Goal: Information Seeking & Learning: Learn about a topic

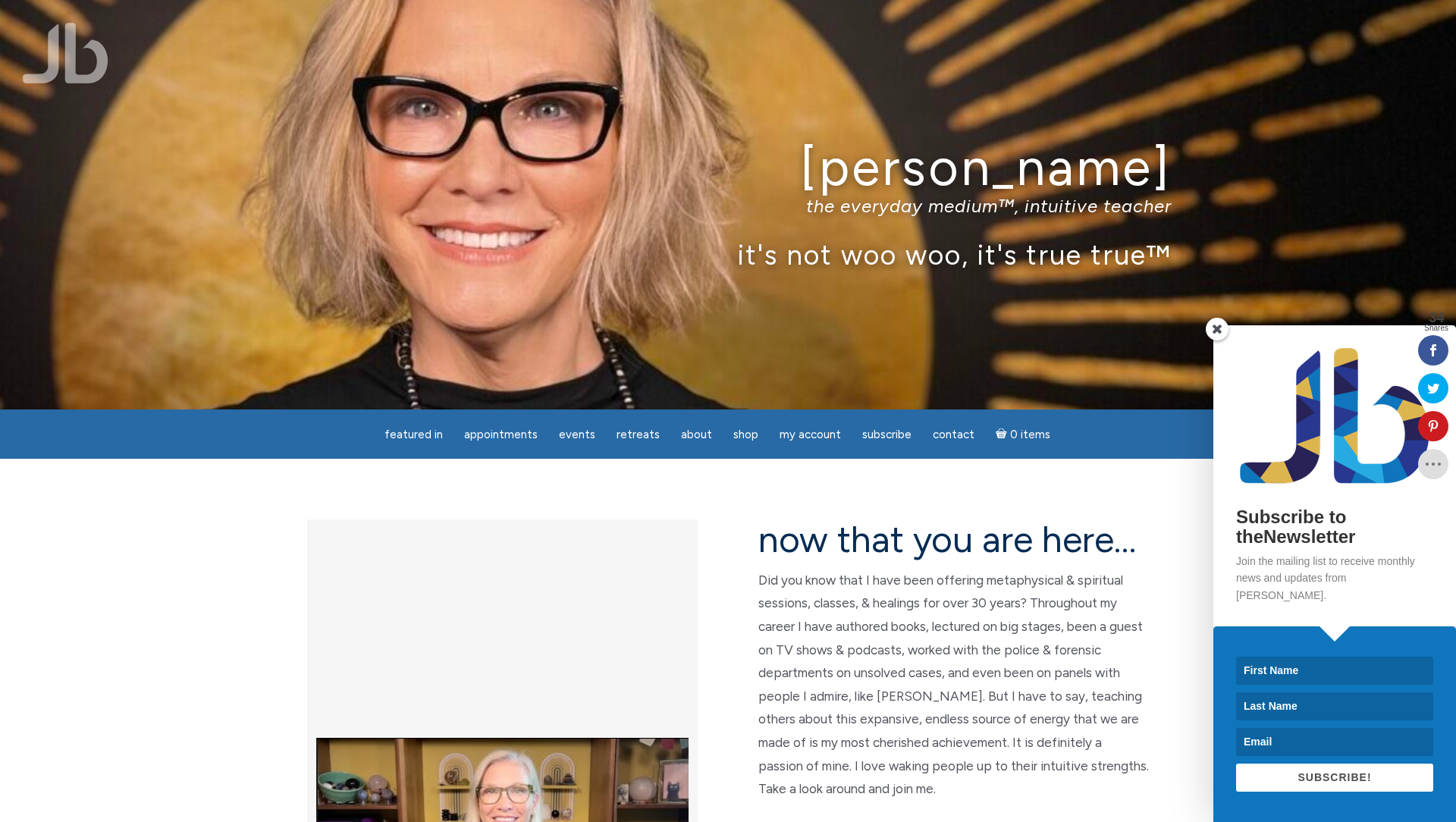
click at [1265, 661] on input at bounding box center [1334, 671] width 197 height 28
type input "[PERSON_NAME]"
click at [1253, 705] on input at bounding box center [1334, 707] width 197 height 28
type input "Secleter"
click at [1252, 739] on input at bounding box center [1334, 742] width 197 height 28
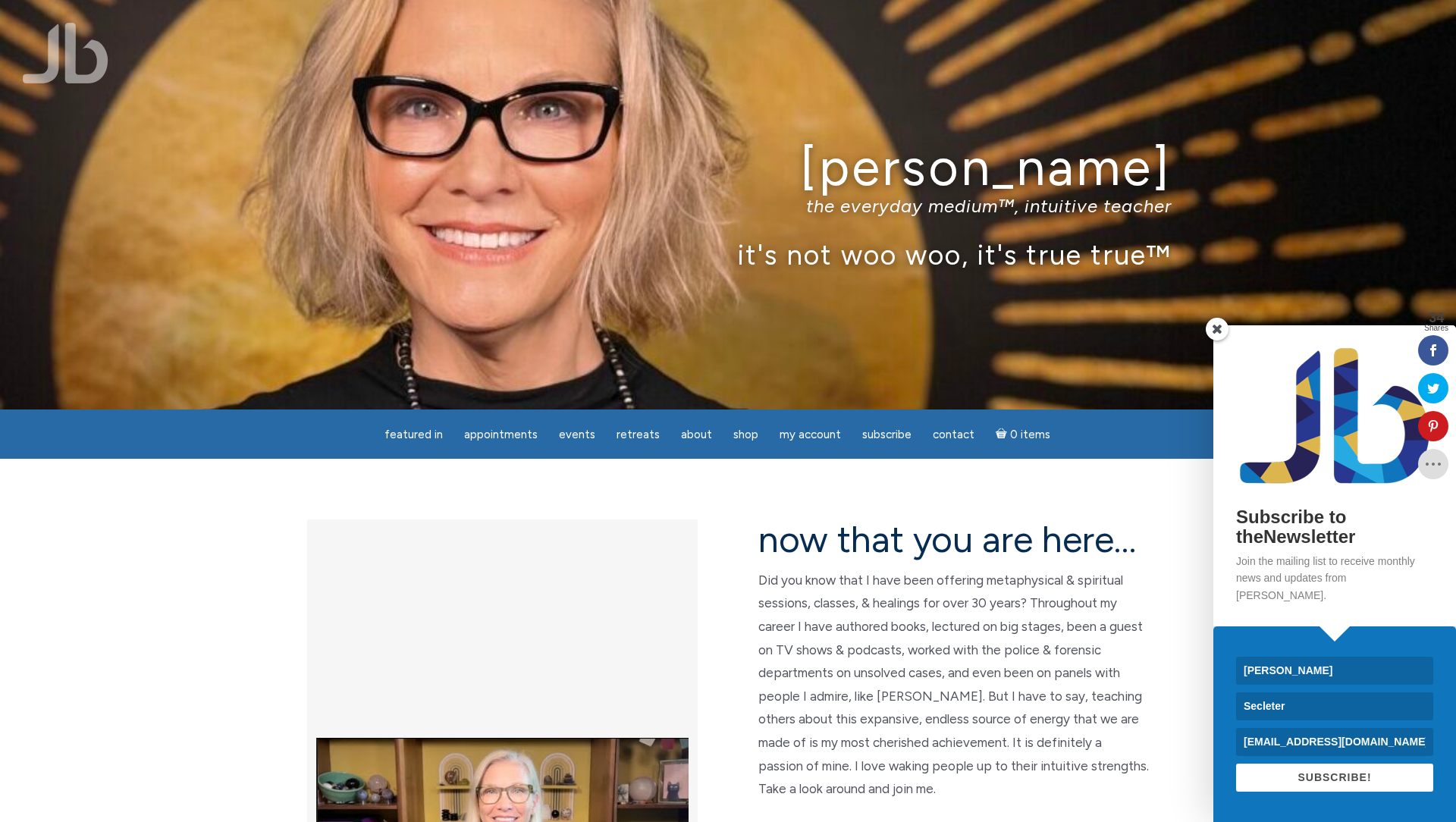
type input "[EMAIL_ADDRESS][DOMAIN_NAME]"
click at [1328, 776] on span "SUBSCRIBE!" at bounding box center [1335, 777] width 74 height 12
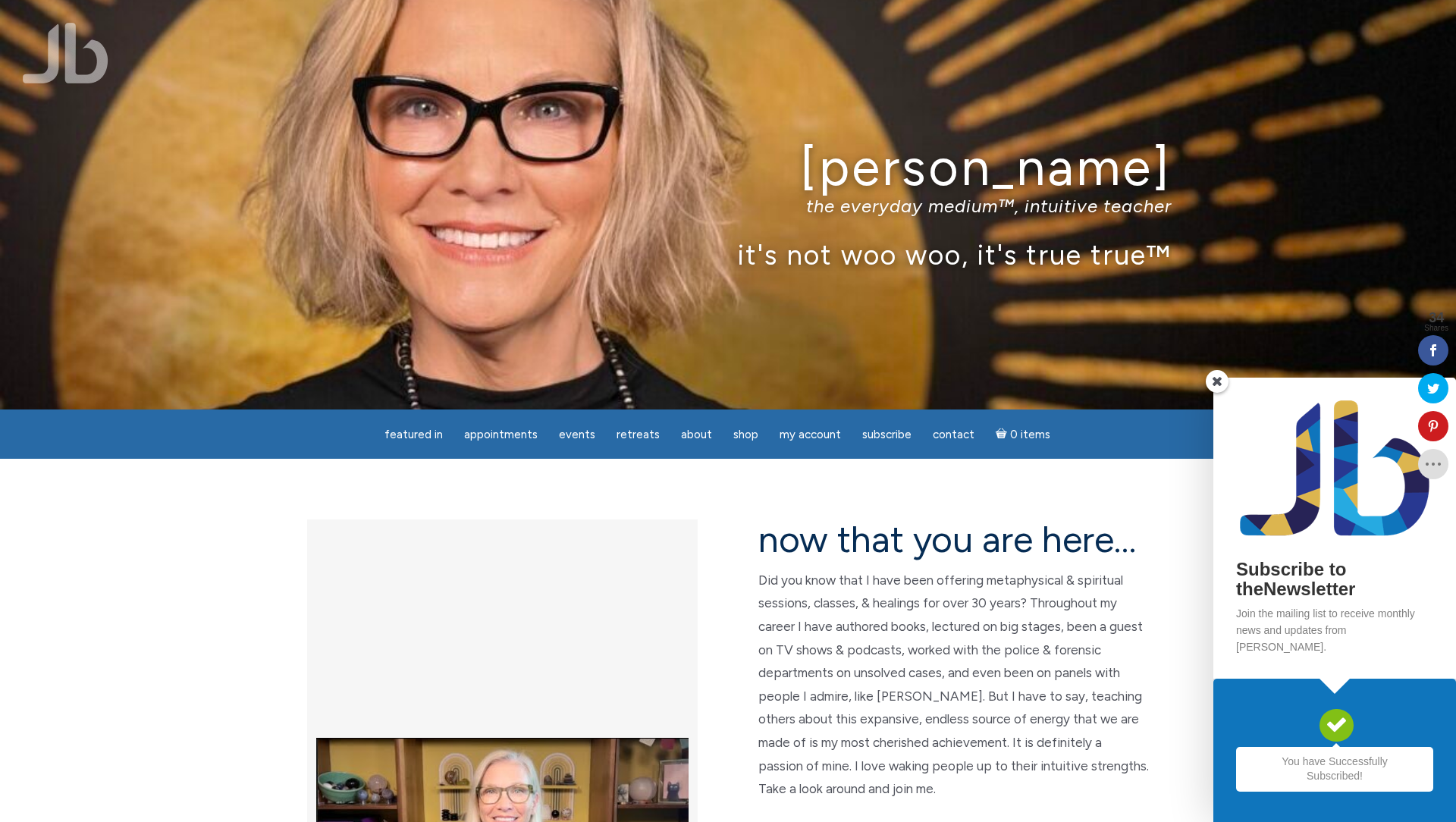
click at [1221, 393] on span at bounding box center [1217, 382] width 22 height 22
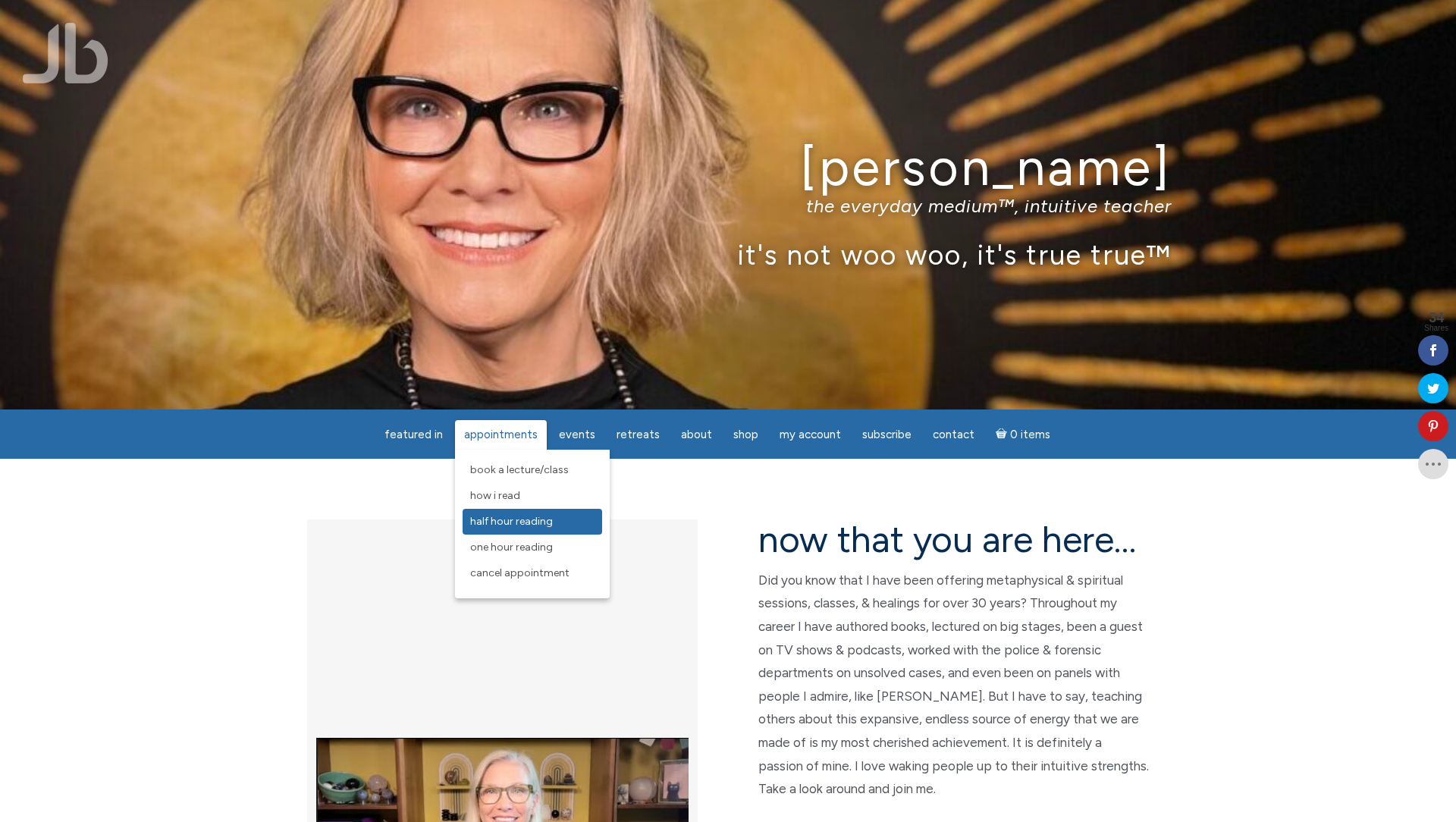
click at [521, 523] on span "Half Hour Reading" at bounding box center [511, 521] width 83 height 13
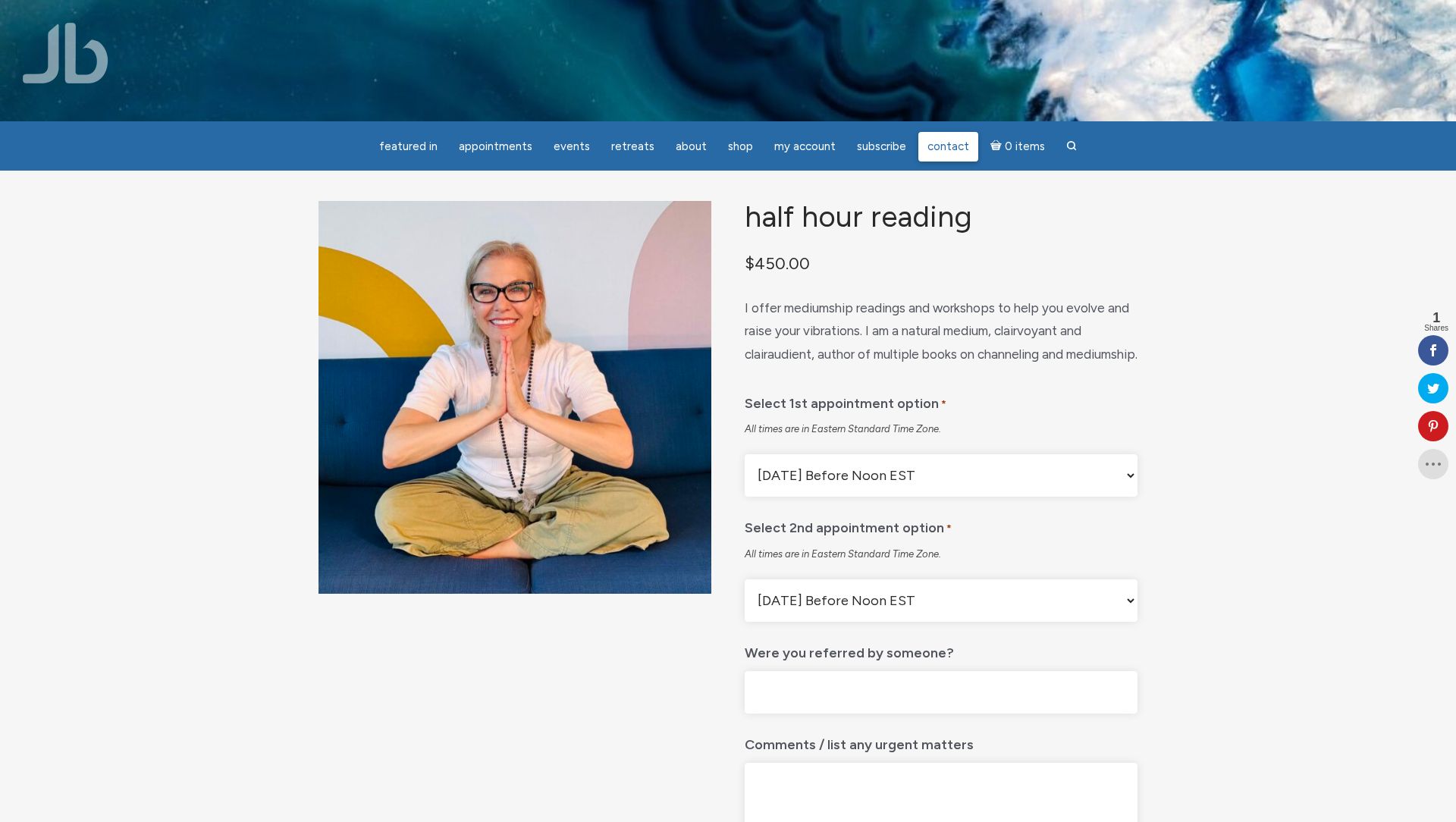
click at [948, 143] on span "Contact" at bounding box center [948, 146] width 42 height 14
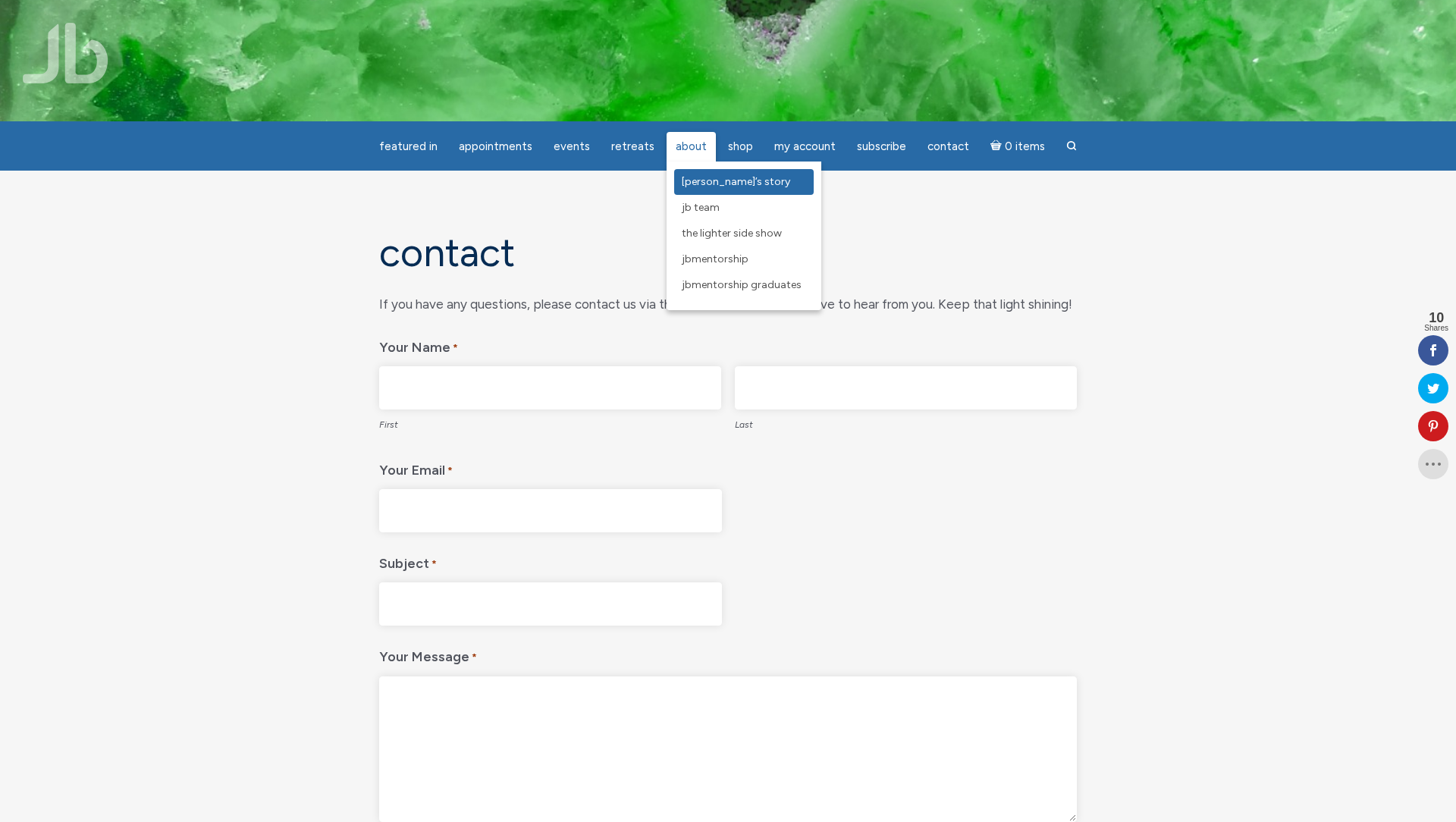
click at [698, 181] on span "[PERSON_NAME]’s Story" at bounding box center [736, 181] width 108 height 13
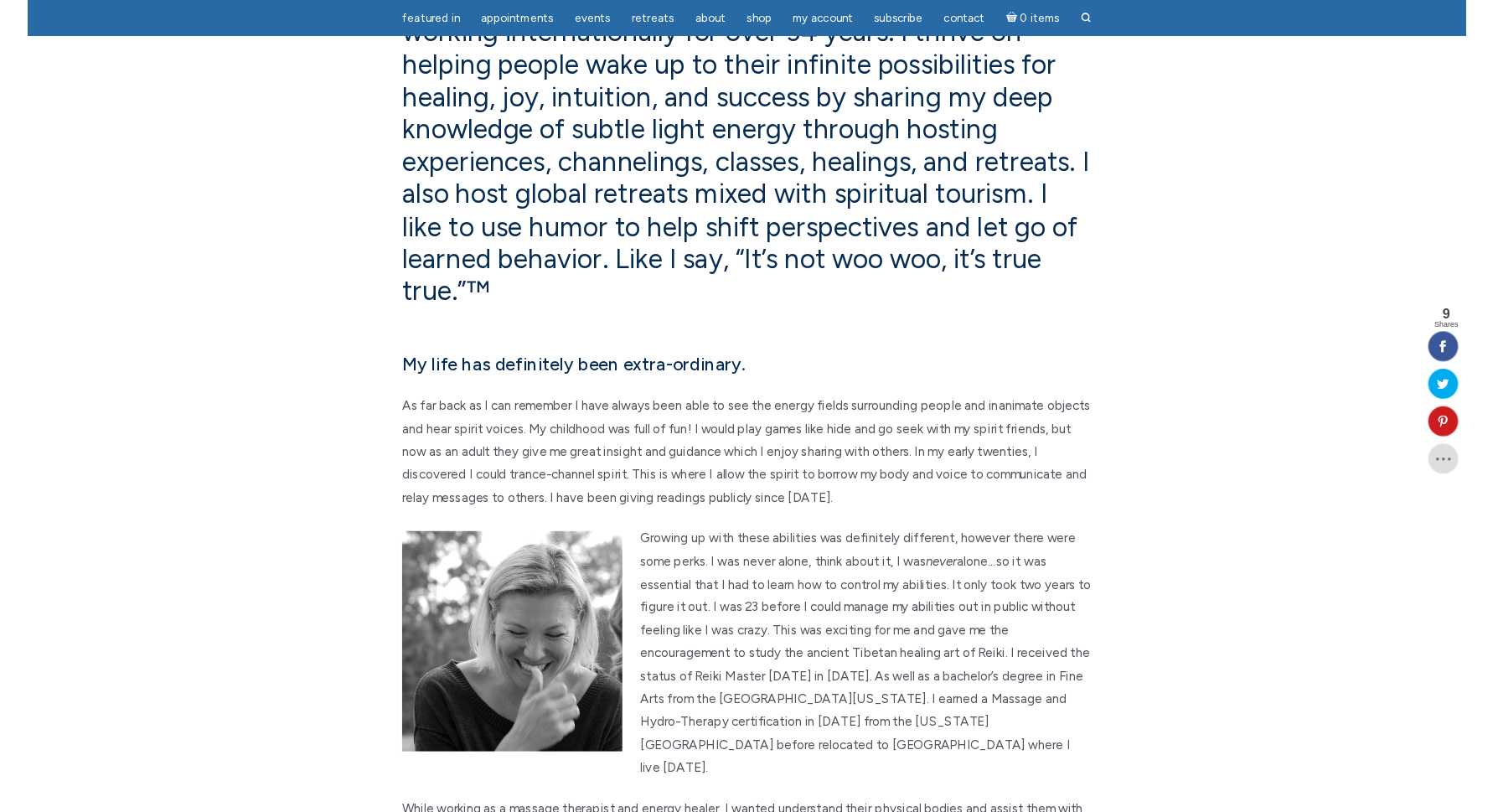
scroll to position [443, 0]
